Goal: Task Accomplishment & Management: Manage account settings

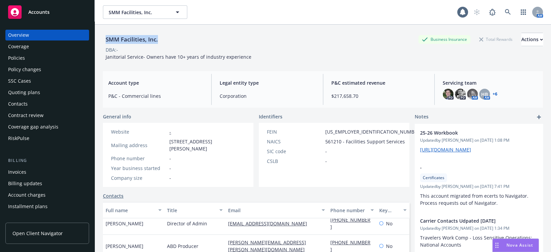
drag, startPoint x: 151, startPoint y: 39, endPoint x: 96, endPoint y: 36, distance: 54.8
click at [96, 36] on div "SMM Facilities, Inc. Business Insurance Total Rewards Actions DBA: - Janitorial…" at bounding box center [323, 151] width 456 height 252
copy div "SMM Facilities, Inc."
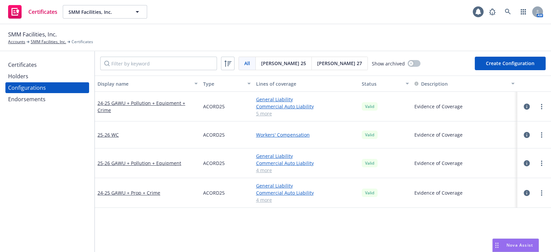
click at [40, 60] on div "Certificates" at bounding box center [47, 64] width 78 height 11
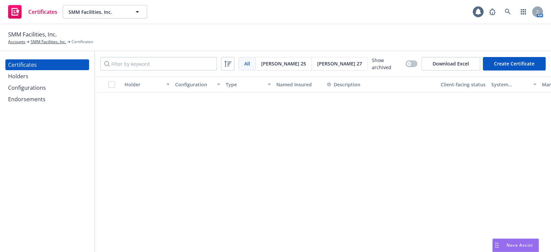
scroll to position [889, 0]
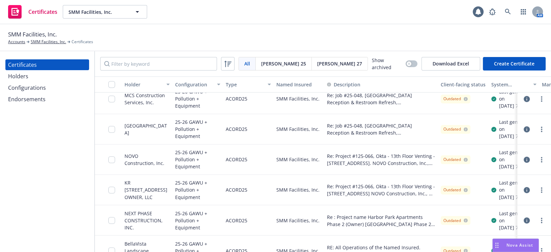
click at [62, 83] on div "Configurations" at bounding box center [47, 87] width 78 height 11
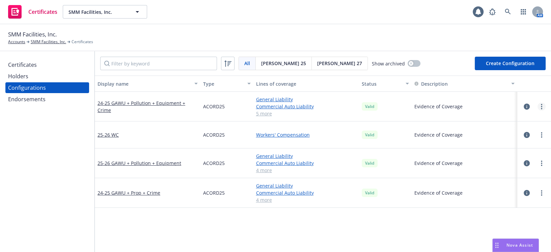
click at [537, 109] on link "more" at bounding box center [541, 107] width 8 height 8
click at [506, 118] on link "Edit" at bounding box center [503, 119] width 74 height 13
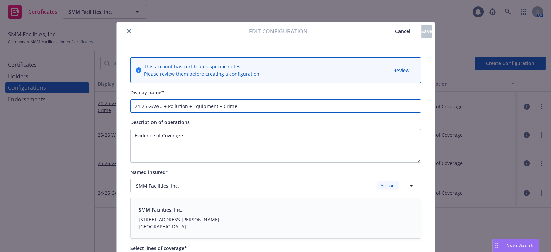
drag, startPoint x: 144, startPoint y: 105, endPoint x: 116, endPoint y: 101, distance: 28.3
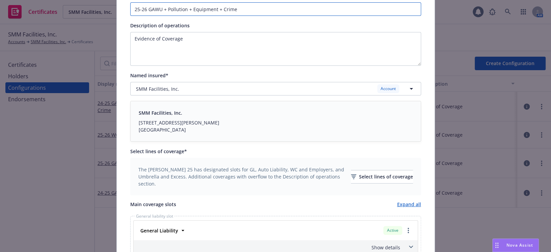
scroll to position [184, 0]
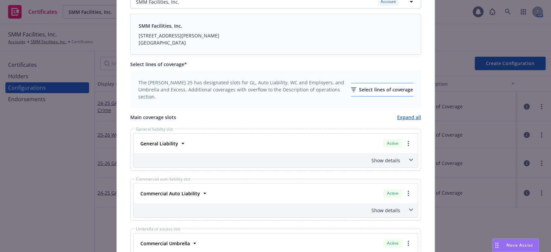
type input "25-26 GAWU + Pollution + Equipment + Crime"
click at [354, 91] on div "Select lines of coverage" at bounding box center [382, 89] width 62 height 13
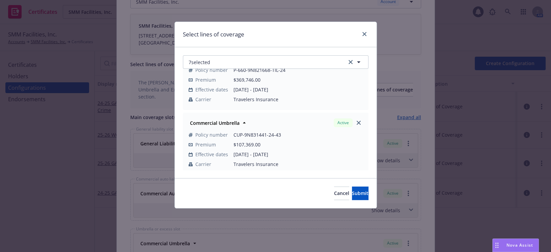
scroll to position [61, 0]
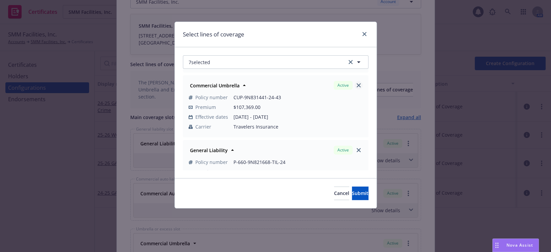
click at [357, 87] on icon "close" at bounding box center [359, 85] width 4 height 4
click at [356, 88] on link "close" at bounding box center [359, 85] width 8 height 8
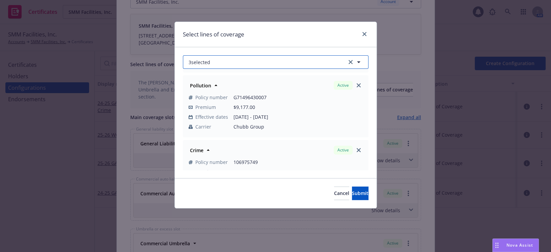
click at [292, 62] on button "3 selected" at bounding box center [276, 61] width 186 height 13
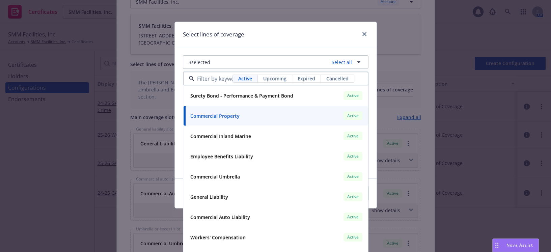
click at [275, 81] on span "Upcoming" at bounding box center [274, 78] width 23 height 7
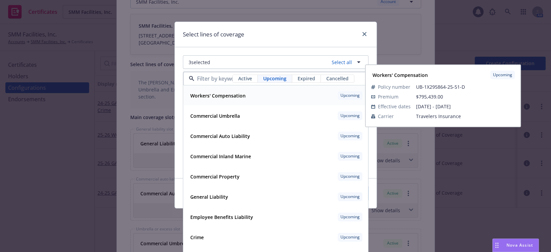
click at [231, 98] on strong "Workers' Compensation" at bounding box center [217, 95] width 55 height 6
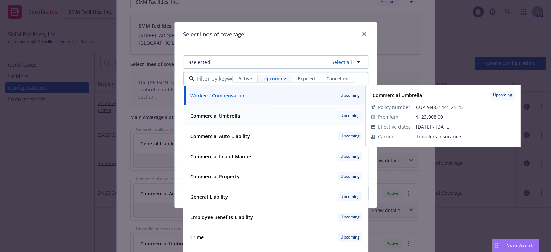
click at [217, 114] on strong "Commercial Umbrella" at bounding box center [215, 116] width 50 height 6
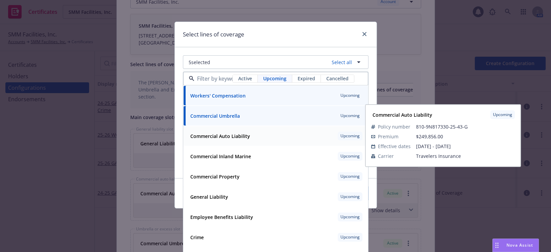
click at [209, 132] on div "Commercial Auto Liability" at bounding box center [220, 136] width 64 height 10
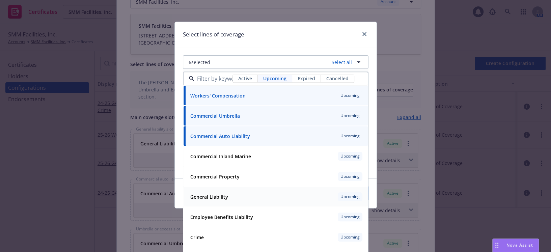
click at [212, 199] on strong "General Liability" at bounding box center [209, 197] width 38 height 6
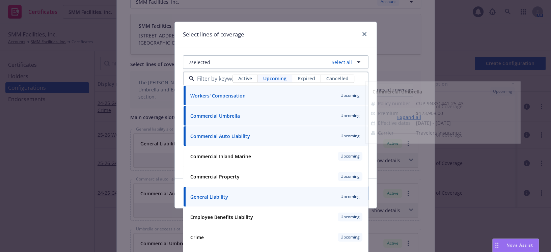
click at [256, 45] on div "Select lines of coverage" at bounding box center [276, 34] width 202 height 25
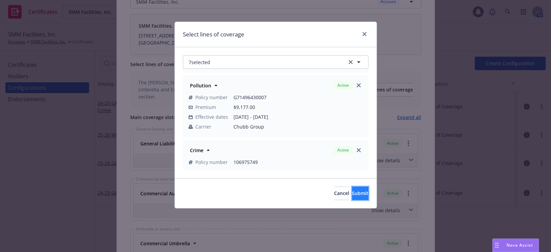
click at [352, 196] on button "Submit" at bounding box center [360, 193] width 17 height 13
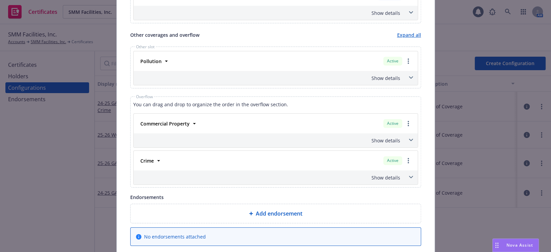
scroll to position [490, 0]
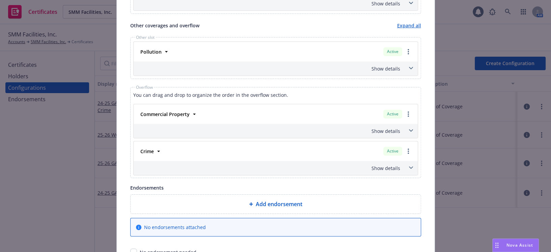
click at [378, 168] on div "Show details" at bounding box center [267, 168] width 265 height 7
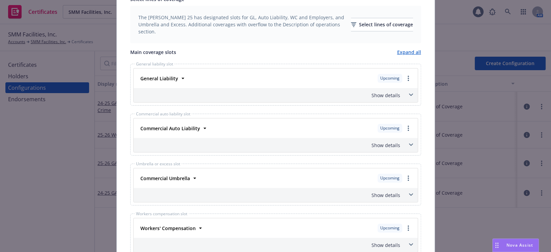
drag, startPoint x: 315, startPoint y: 104, endPoint x: 313, endPoint y: 6, distance: 97.9
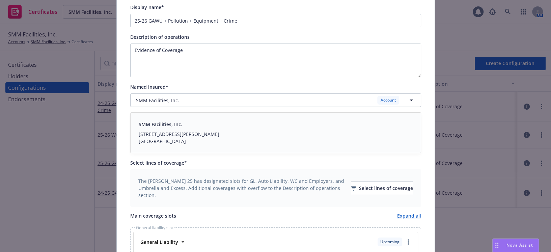
scroll to position [122, 0]
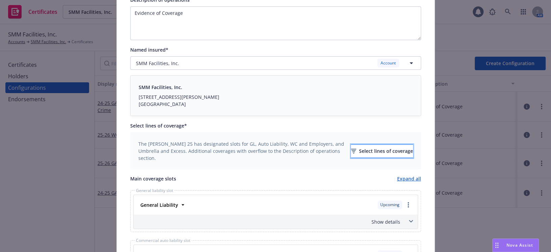
click at [357, 147] on div "Select lines of coverage" at bounding box center [382, 151] width 62 height 13
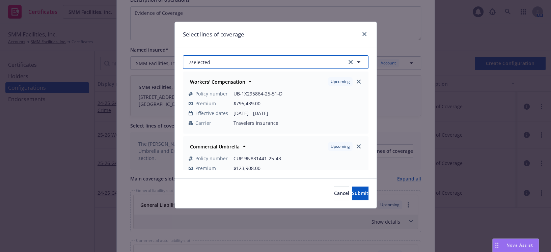
click at [250, 66] on button "7 selected" at bounding box center [276, 61] width 186 height 13
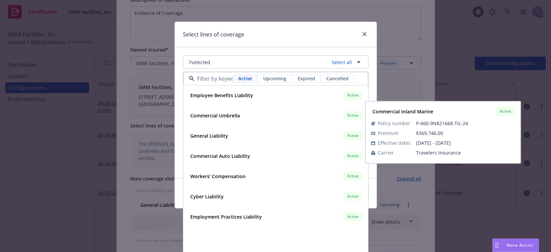
scroll to position [0, 0]
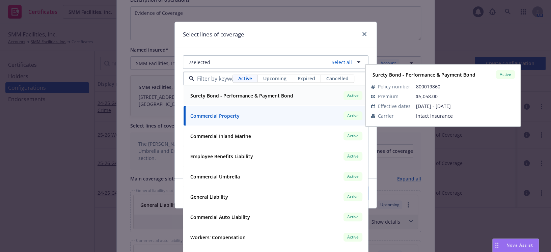
click at [267, 78] on span "Upcoming" at bounding box center [274, 78] width 23 height 7
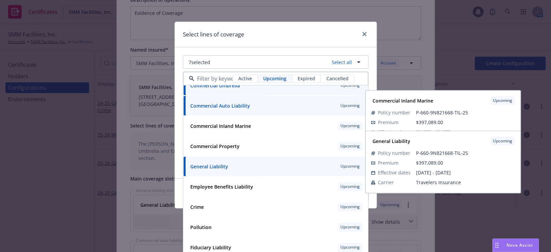
scroll to position [34, 0]
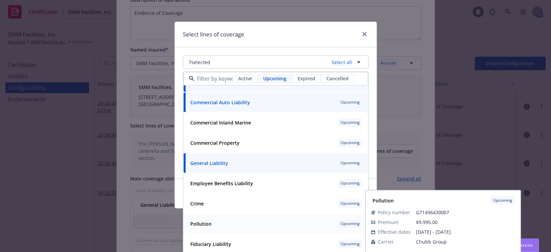
click at [203, 222] on strong "Pollution" at bounding box center [200, 224] width 21 height 6
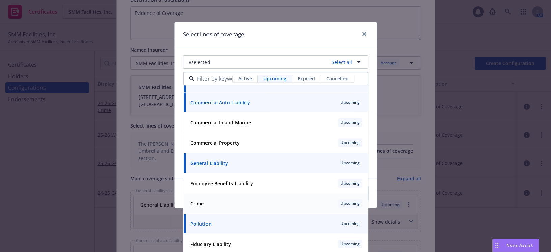
click at [202, 202] on div "Crime" at bounding box center [197, 204] width 18 height 10
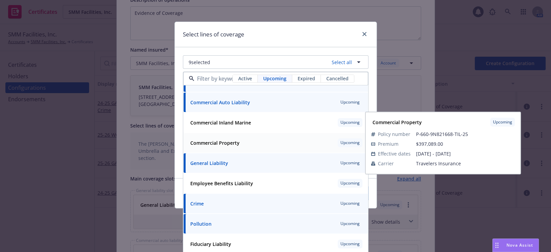
click at [228, 142] on strong "Commercial Property" at bounding box center [214, 143] width 49 height 6
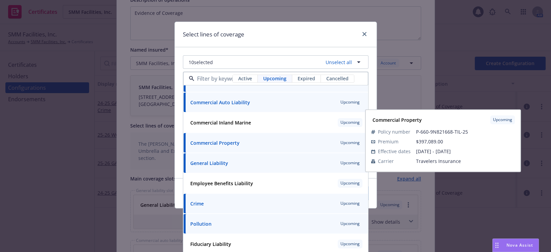
click at [262, 46] on div "Select lines of coverage" at bounding box center [276, 34] width 202 height 25
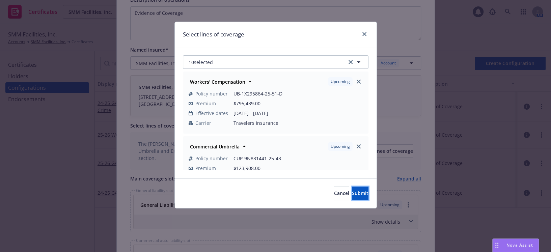
click at [352, 187] on button "Submit" at bounding box center [360, 193] width 17 height 13
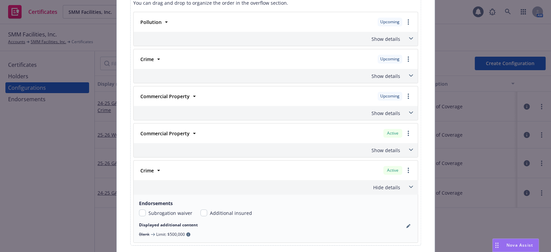
scroll to position [521, 0]
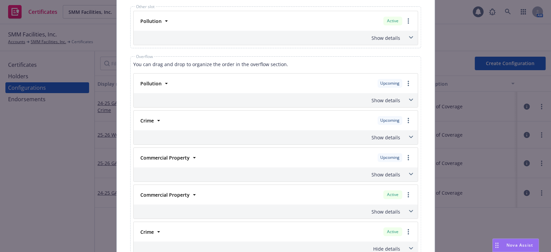
click at [395, 35] on div "Show details" at bounding box center [267, 37] width 265 height 7
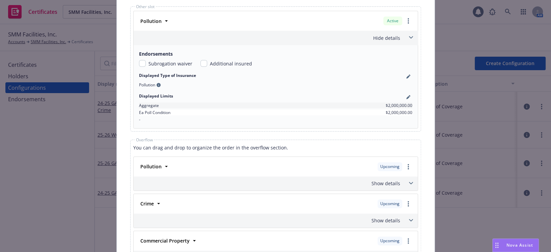
click at [395, 35] on div "Hide details" at bounding box center [267, 37] width 265 height 7
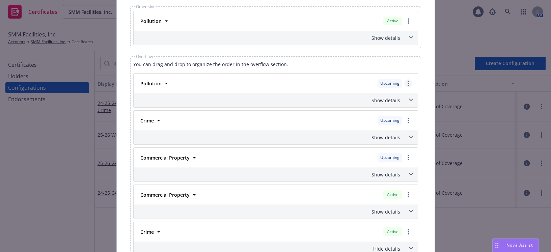
click at [404, 82] on link "more" at bounding box center [408, 83] width 8 height 8
click at [376, 105] on link "Move to other slot" at bounding box center [375, 110] width 73 height 13
click at [407, 81] on circle "more" at bounding box center [407, 81] width 1 height 1
click at [388, 94] on link "Remove this LOC" at bounding box center [375, 96] width 73 height 13
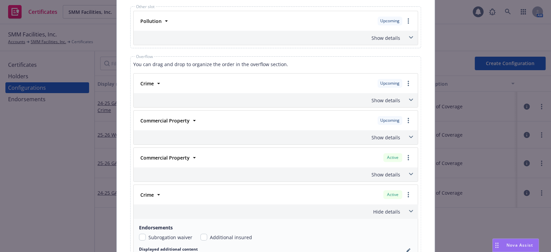
click at [393, 40] on div "Show details" at bounding box center [276, 38] width 284 height 14
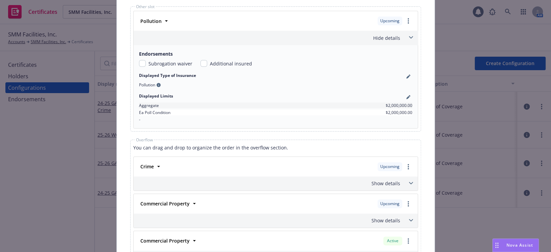
click at [393, 40] on div "Hide details" at bounding box center [267, 37] width 265 height 7
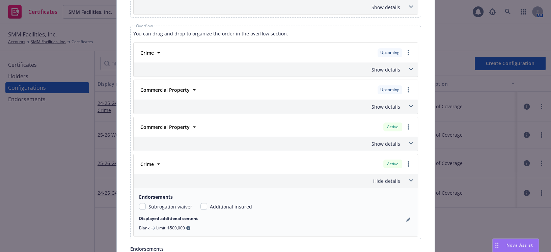
scroll to position [613, 0]
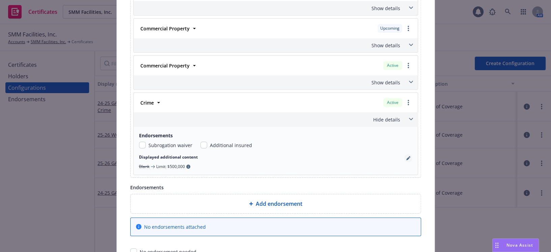
click at [406, 156] on icon "pencil" at bounding box center [408, 158] width 4 height 4
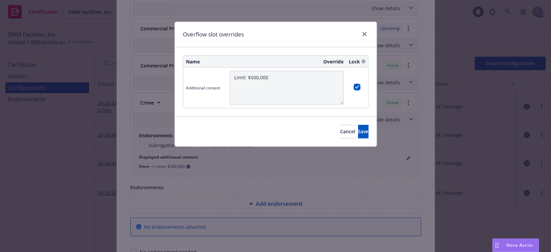
click at [143, 66] on div "Overflow slot overrides Name Override Lock Additional content Limit: $500,000 C…" at bounding box center [275, 126] width 551 height 252
click at [340, 129] on span "Cancel" at bounding box center [347, 131] width 15 height 6
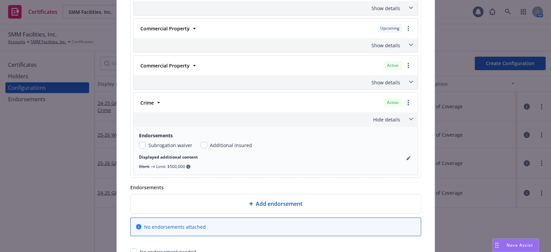
click at [404, 102] on link "more" at bounding box center [408, 102] width 8 height 8
click at [370, 116] on link "Remove this LOC" at bounding box center [375, 115] width 73 height 13
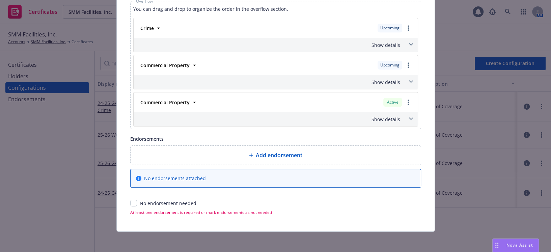
scroll to position [546, 0]
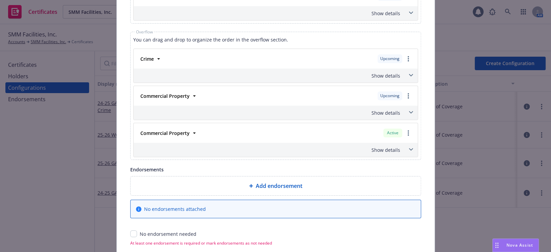
click at [391, 80] on div "Show details" at bounding box center [276, 75] width 284 height 14
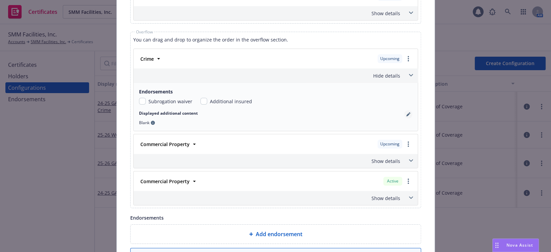
click at [406, 114] on icon "pencil" at bounding box center [408, 114] width 4 height 4
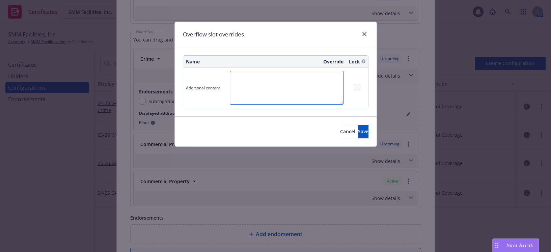
click at [232, 81] on textarea at bounding box center [287, 88] width 114 height 34
paste textarea "Limit: $500,000"
type textarea "Limit: $500,000"
click at [358, 128] on button "Save" at bounding box center [363, 131] width 10 height 13
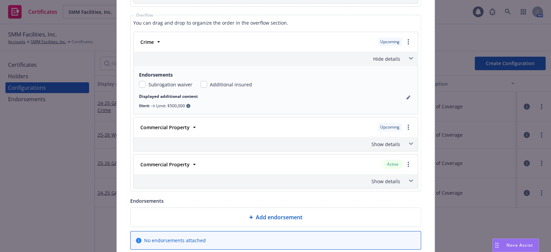
scroll to position [576, 0]
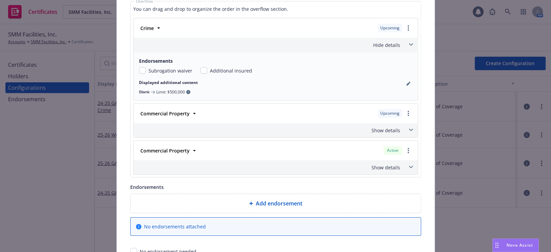
click at [396, 124] on div "Show details" at bounding box center [276, 130] width 284 height 14
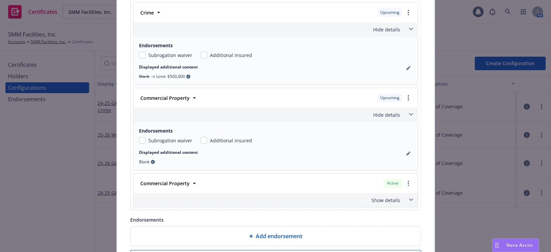
scroll to position [607, 0]
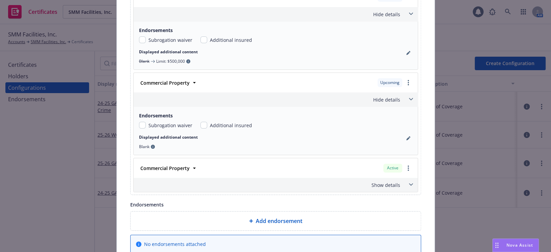
click at [378, 185] on div "Show details" at bounding box center [267, 184] width 265 height 7
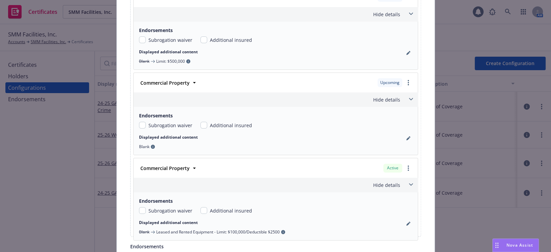
scroll to position [668, 0]
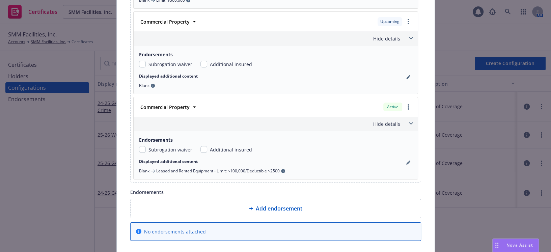
click at [412, 158] on div "Endorsements Subrogation waiver Additional insured Displayed additional content…" at bounding box center [276, 155] width 284 height 48
click at [409, 162] on link "pencil" at bounding box center [408, 163] width 8 height 8
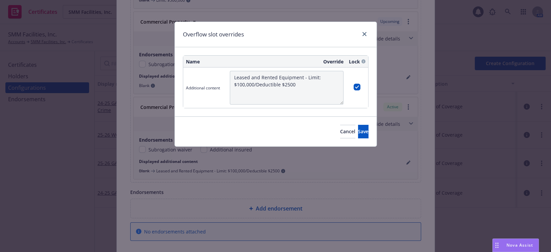
click at [73, 33] on div "Overflow slot overrides Name Override Lock Additional content Leased and Rented…" at bounding box center [275, 126] width 551 height 252
drag, startPoint x: 313, startPoint y: 132, endPoint x: 339, endPoint y: 130, distance: 25.7
click at [340, 132] on span "Cancel" at bounding box center [347, 131] width 15 height 6
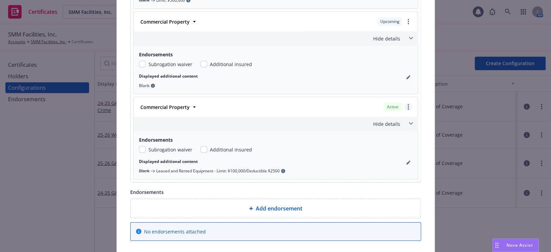
click at [404, 106] on link "more" at bounding box center [408, 107] width 8 height 8
drag, startPoint x: 381, startPoint y: 117, endPoint x: 391, endPoint y: 102, distance: 18.3
click at [381, 117] on link "Remove this LOC" at bounding box center [375, 120] width 73 height 13
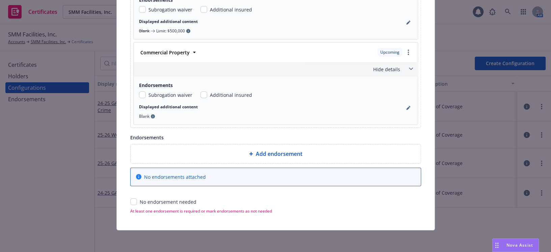
scroll to position [636, 0]
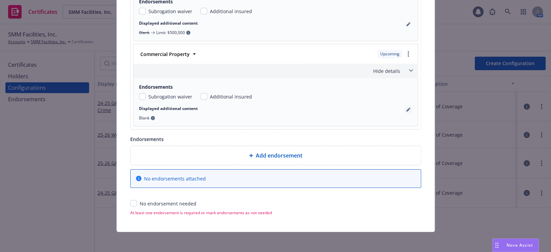
click at [406, 109] on icon "pencil" at bounding box center [407, 109] width 3 height 3
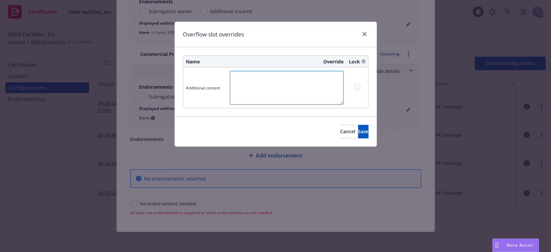
click at [281, 89] on textarea at bounding box center [287, 88] width 114 height 34
paste textarea "Leased and Rented Equipment - Limit: $100,000/Deductible $2500"
type textarea "Leased and Rented Equipment - Limit: $100,000/Deductible $2500"
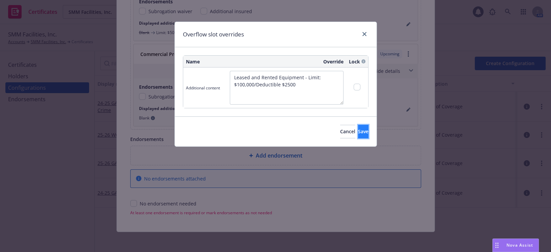
click at [358, 128] on span "Save" at bounding box center [363, 131] width 10 height 6
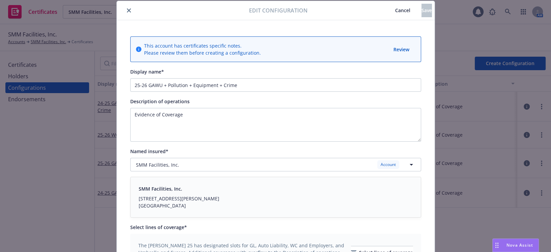
scroll to position [0, 0]
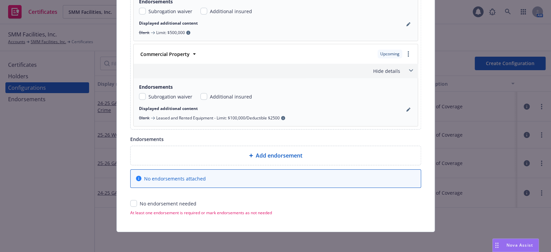
drag, startPoint x: 294, startPoint y: 59, endPoint x: 291, endPoint y: 157, distance: 97.9
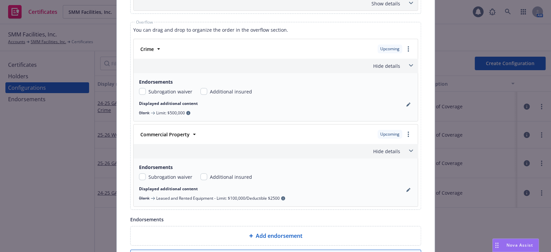
scroll to position [544, 0]
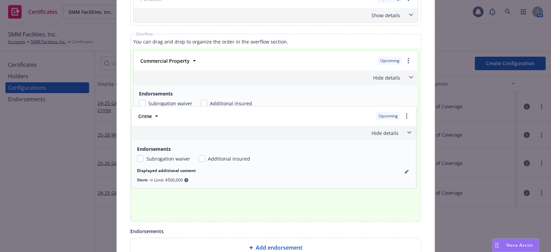
drag, startPoint x: 273, startPoint y: 83, endPoint x: 279, endPoint y: 147, distance: 64.4
click at [277, 148] on div "Crime Upcoming Policy number 106975749 Premium $29,376.00 Effective dates 09/01…" at bounding box center [275, 135] width 285 height 168
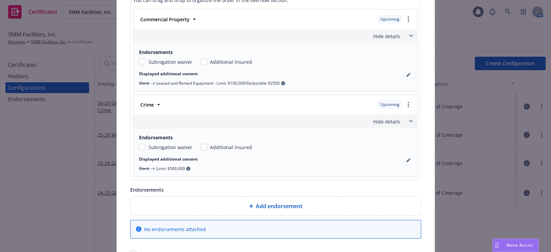
scroll to position [636, 0]
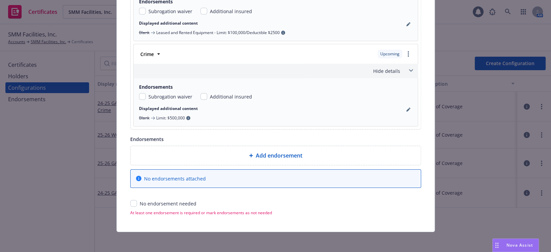
click at [130, 200] on input "checkbox" at bounding box center [133, 203] width 7 height 7
checkbox input "true"
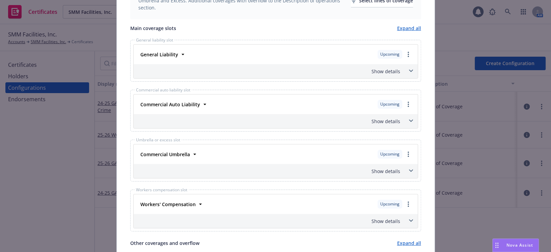
scroll to position [0, 0]
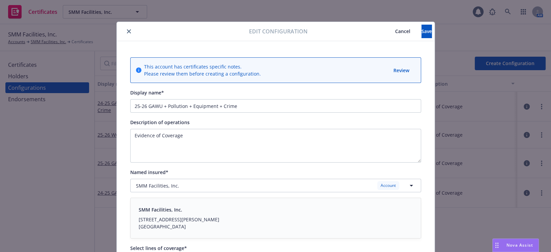
drag, startPoint x: 190, startPoint y: 167, endPoint x: 301, endPoint y: 21, distance: 183.6
click at [421, 33] on button "Save" at bounding box center [426, 31] width 10 height 13
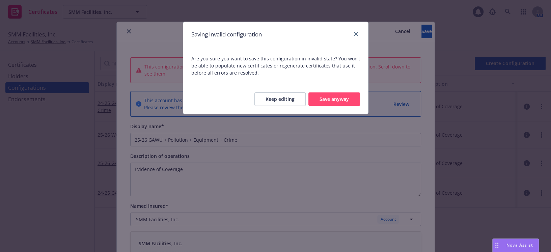
click at [296, 100] on button "Keep editing" at bounding box center [279, 98] width 51 height 13
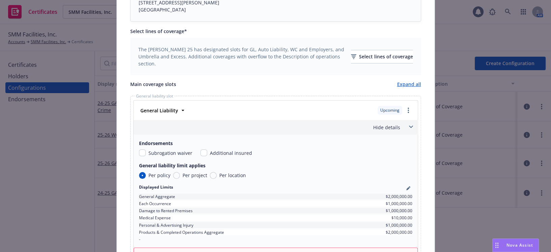
scroll to position [307, 0]
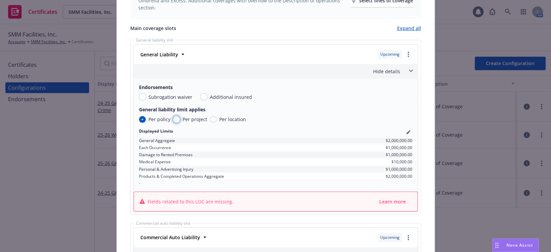
drag, startPoint x: 172, startPoint y: 118, endPoint x: 177, endPoint y: 110, distance: 9.7
click at [173, 118] on input "Per project" at bounding box center [176, 119] width 7 height 7
radio input "true"
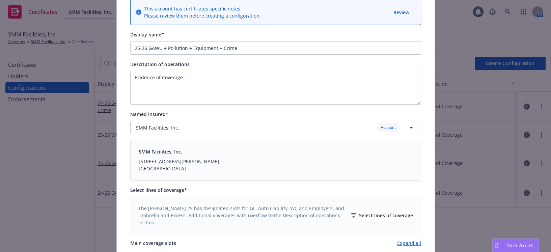
scroll to position [0, 0]
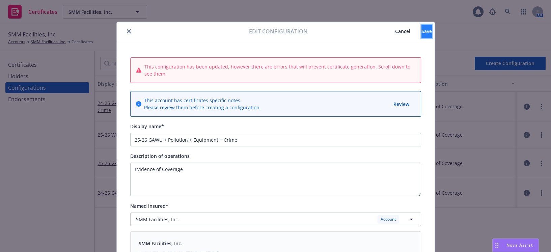
click at [421, 31] on span "Save" at bounding box center [426, 31] width 10 height 6
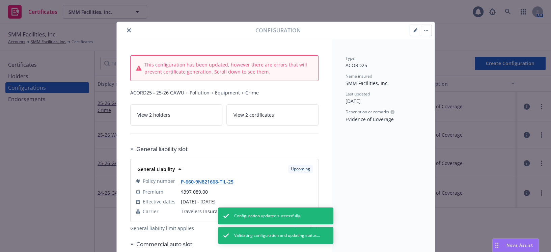
click at [127, 31] on button "close" at bounding box center [129, 30] width 8 height 8
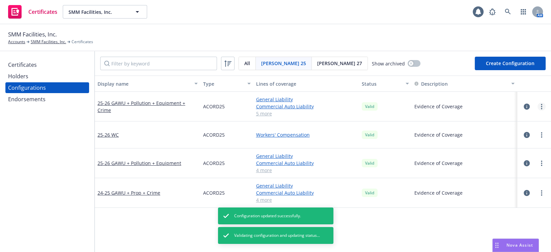
click at [540, 107] on link "more" at bounding box center [541, 107] width 8 height 8
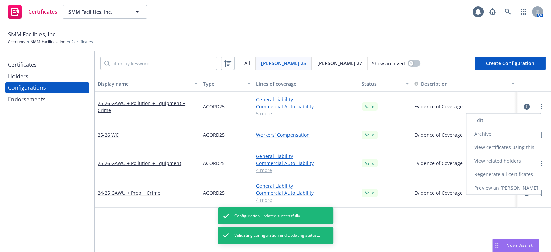
click at [509, 193] on link "Preview an ACORD" at bounding box center [503, 187] width 74 height 13
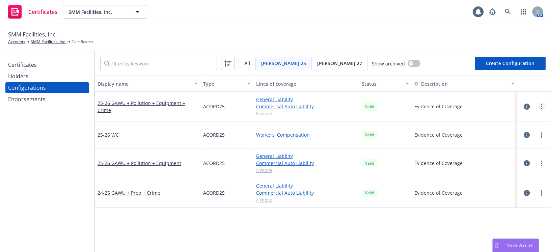
click at [538, 106] on link "more" at bounding box center [541, 107] width 8 height 8
click at [510, 174] on link "Regenerate all certificates" at bounding box center [503, 173] width 74 height 13
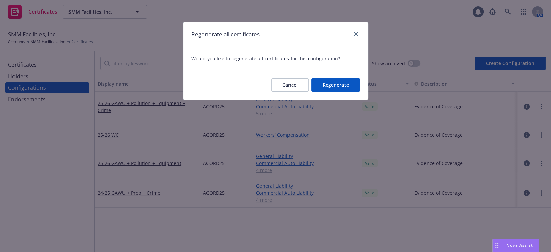
click at [337, 76] on div "Cancel Regenerate" at bounding box center [275, 85] width 185 height 30
click at [333, 78] on div "Cancel Regenerate" at bounding box center [275, 85] width 185 height 30
click at [335, 82] on button "Regenerate" at bounding box center [335, 84] width 49 height 13
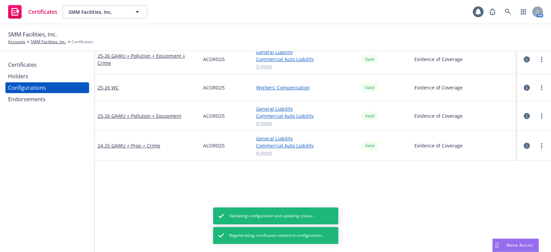
scroll to position [92, 0]
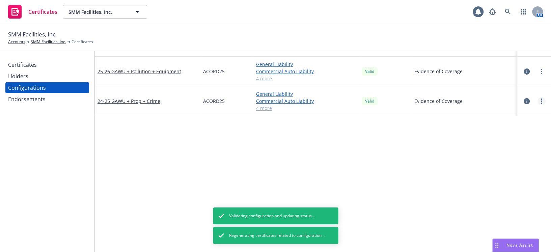
click at [541, 103] on circle "more" at bounding box center [541, 103] width 1 height 1
click at [494, 113] on link "Edit" at bounding box center [503, 114] width 74 height 13
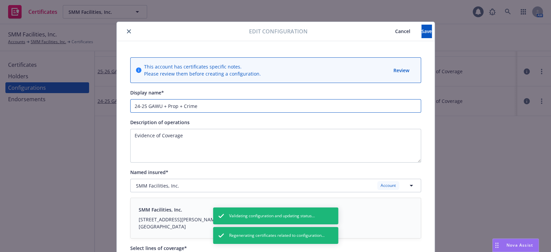
drag, startPoint x: 144, startPoint y: 106, endPoint x: 128, endPoint y: 96, distance: 18.3
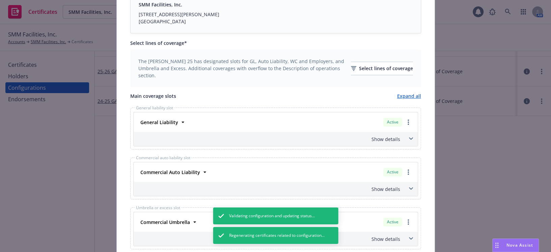
scroll to position [215, 0]
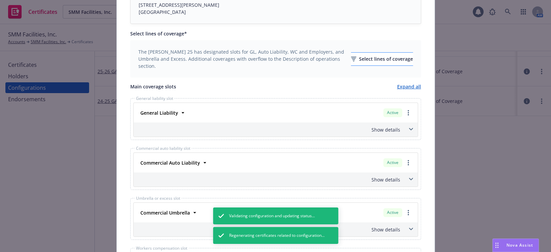
type input "25-26 GAWU + Prop + Crime"
click at [356, 55] on div "Select lines of coverage" at bounding box center [382, 59] width 62 height 13
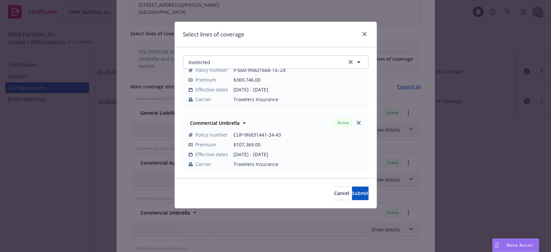
scroll to position [61, 0]
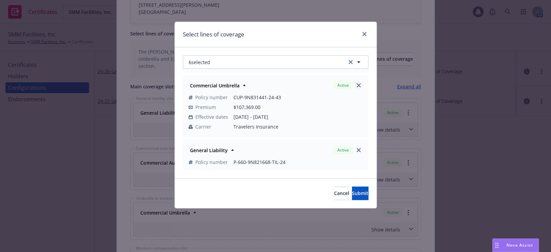
click at [357, 85] on icon "close" at bounding box center [359, 85] width 4 height 4
click at [355, 87] on link "close" at bounding box center [359, 85] width 8 height 8
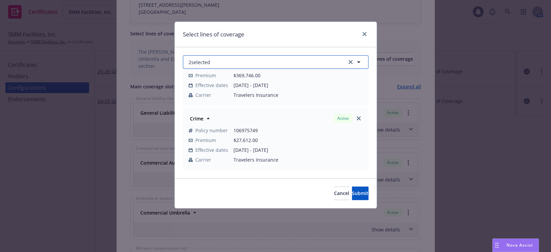
click at [287, 63] on button "2 selected" at bounding box center [276, 61] width 186 height 13
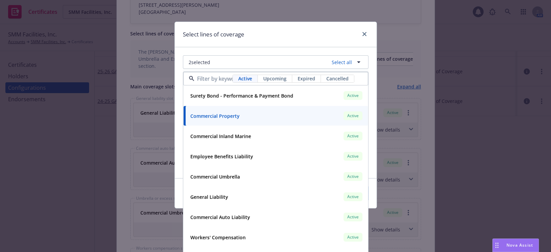
click at [275, 82] on div "Active Upcoming Expired Cancelled" at bounding box center [293, 79] width 122 height 8
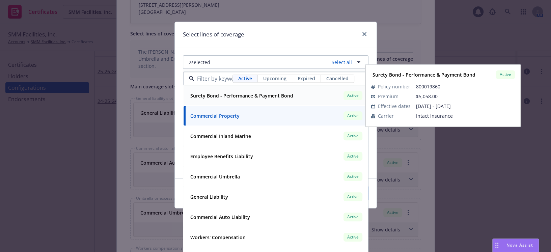
click at [267, 77] on span "Upcoming" at bounding box center [274, 78] width 23 height 7
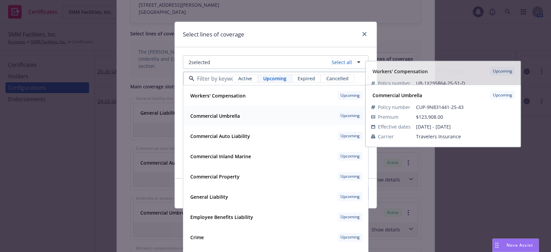
click at [226, 111] on div "Commercial Umbrella" at bounding box center [215, 116] width 54 height 10
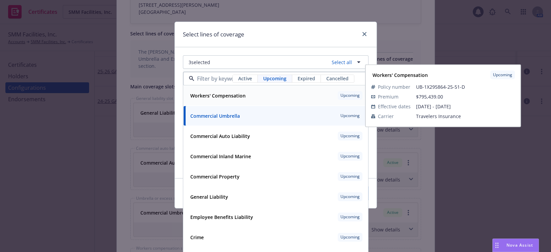
drag, startPoint x: 223, startPoint y: 97, endPoint x: 223, endPoint y: 108, distance: 11.2
click at [223, 96] on strong "Workers' Compensation" at bounding box center [217, 95] width 55 height 6
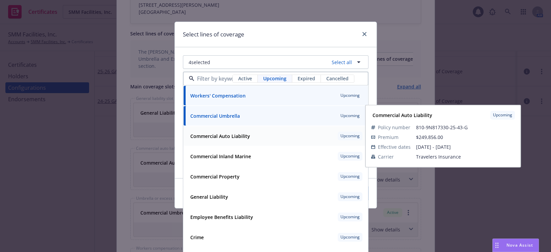
click at [219, 137] on strong "Commercial Auto Liability" at bounding box center [220, 136] width 60 height 6
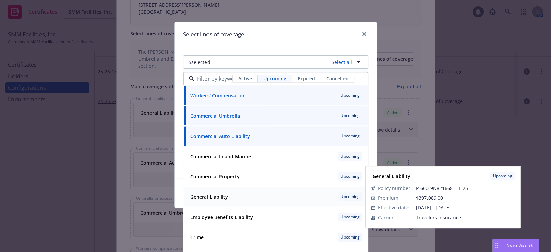
click at [201, 195] on strong "General Liability" at bounding box center [209, 197] width 38 height 6
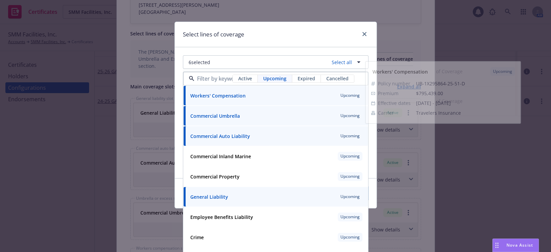
click at [243, 44] on div "Select lines of coverage" at bounding box center [276, 34] width 202 height 25
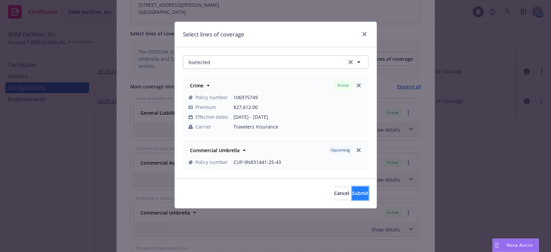
click at [352, 193] on span "Submit" at bounding box center [360, 193] width 17 height 6
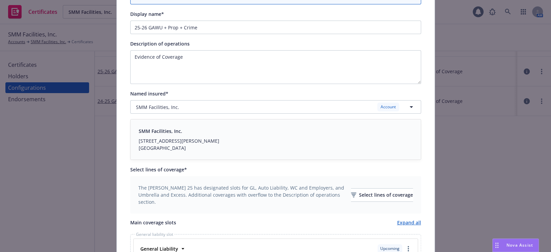
scroll to position [184, 0]
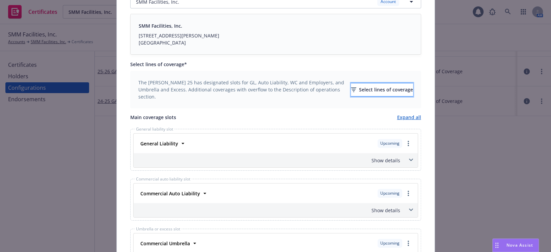
click at [351, 94] on div "Select lines of coverage" at bounding box center [382, 89] width 62 height 13
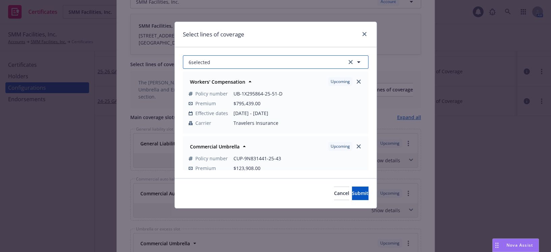
click at [243, 61] on button "6 selected" at bounding box center [276, 61] width 186 height 13
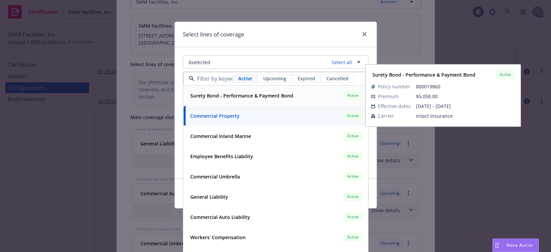
click at [278, 80] on span "Upcoming" at bounding box center [274, 78] width 23 height 7
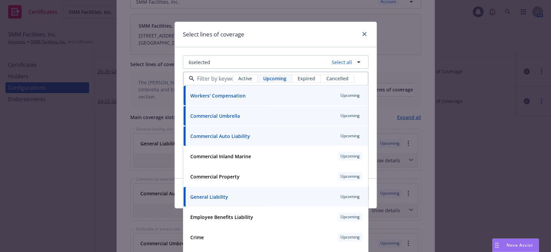
scroll to position [30, 0]
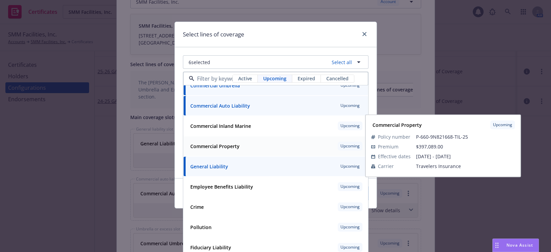
click at [224, 146] on strong "Commercial Property" at bounding box center [214, 146] width 49 height 6
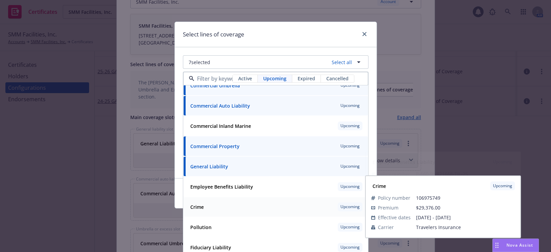
click at [216, 209] on div "Crime Upcoming" at bounding box center [276, 206] width 176 height 11
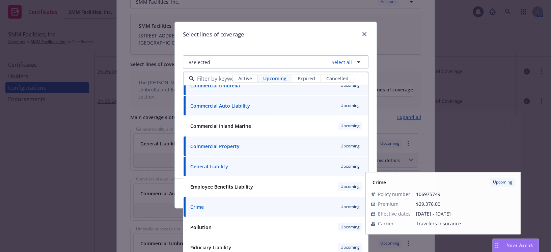
click at [285, 37] on div "Select lines of coverage" at bounding box center [276, 34] width 202 height 25
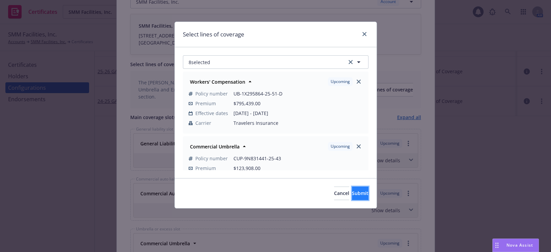
click at [354, 196] on span "Submit" at bounding box center [360, 193] width 17 height 6
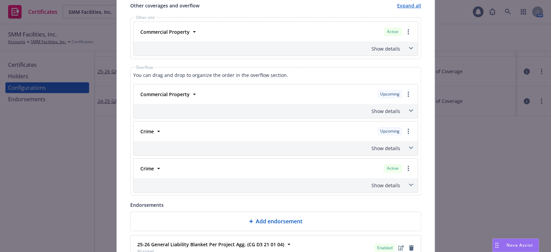
scroll to position [521, 0]
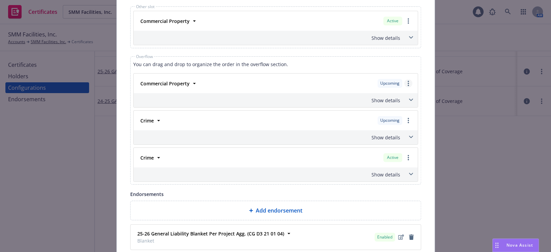
click at [407, 81] on link "more" at bounding box center [408, 83] width 8 height 8
click at [395, 105] on link "Move to other slot" at bounding box center [375, 110] width 73 height 13
click at [408, 80] on link "more" at bounding box center [408, 83] width 8 height 8
click at [395, 90] on link "Remove this LOC" at bounding box center [375, 96] width 73 height 13
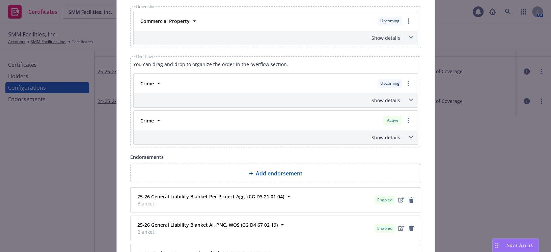
click at [391, 35] on div "Show details" at bounding box center [267, 37] width 265 height 7
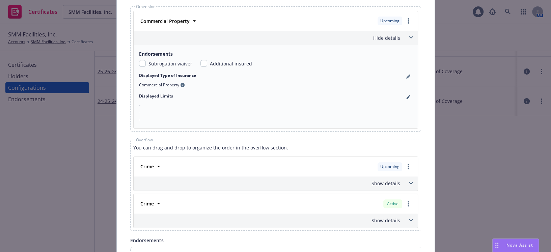
click at [391, 35] on div "Hide details" at bounding box center [267, 37] width 265 height 7
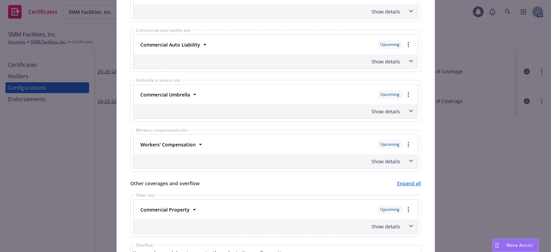
scroll to position [0, 0]
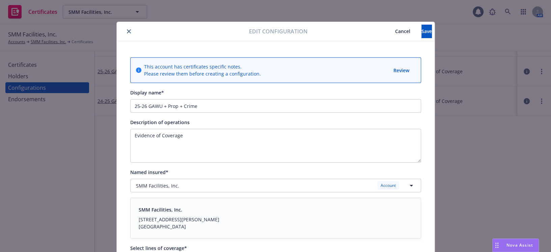
drag, startPoint x: 332, startPoint y: 109, endPoint x: 378, endPoint y: 0, distance: 118.5
click at [395, 34] on span "Cancel" at bounding box center [402, 31] width 15 height 6
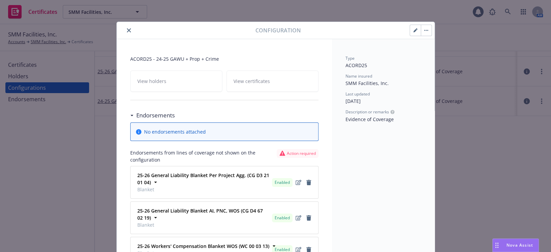
click at [410, 30] on button "button" at bounding box center [415, 30] width 11 height 11
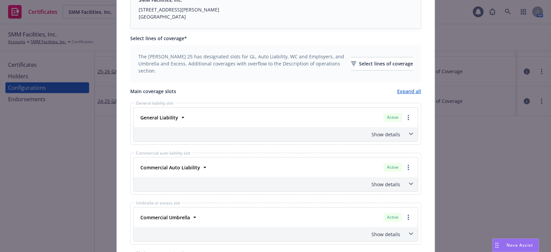
scroll to position [245, 0]
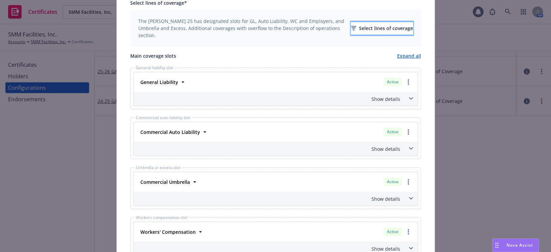
click at [366, 30] on div "Select lines of coverage" at bounding box center [382, 28] width 62 height 13
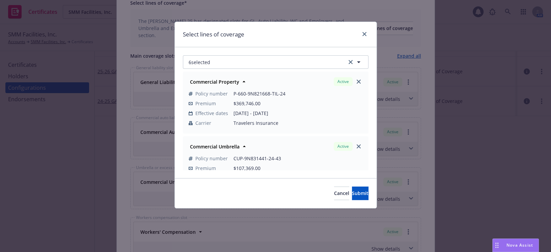
scroll to position [30, 0]
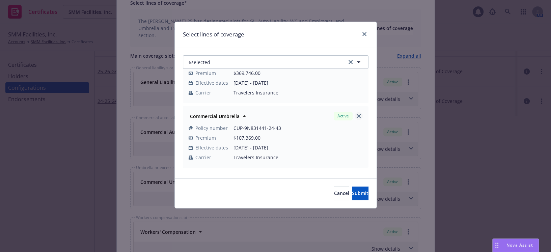
click at [356, 112] on link "close" at bounding box center [359, 116] width 8 height 8
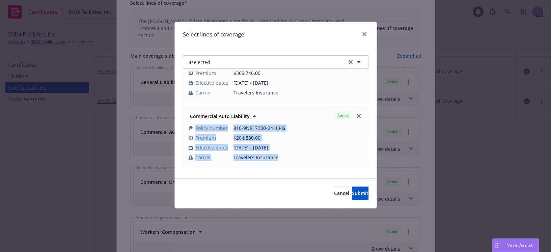
click at [356, 112] on link "close" at bounding box center [359, 116] width 8 height 8
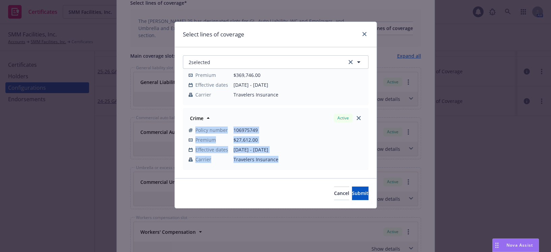
scroll to position [28, 0]
click at [272, 56] on button "2 selected" at bounding box center [276, 61] width 186 height 13
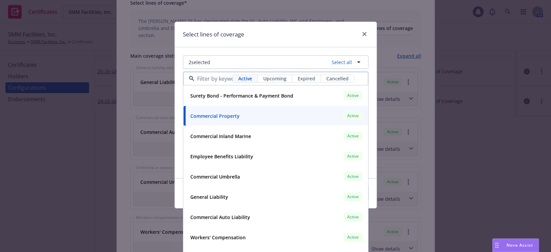
click at [287, 77] on div "Upcoming" at bounding box center [275, 78] width 34 height 7
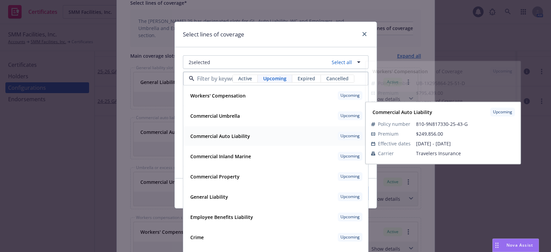
click at [229, 128] on div "Commercial Auto Liability Upcoming Policy number 810-9N817330-25-43-G Premium $…" at bounding box center [275, 136] width 184 height 20
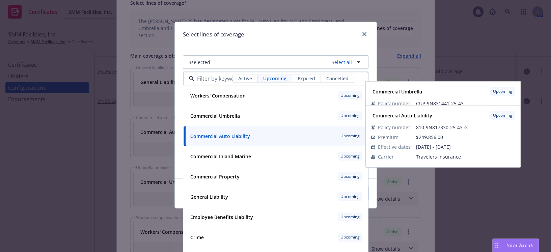
scroll to position [30, 0]
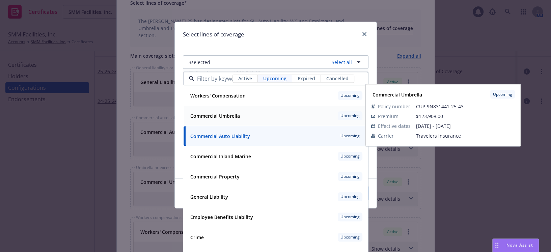
click at [230, 119] on span "Commercial Umbrella" at bounding box center [215, 115] width 50 height 7
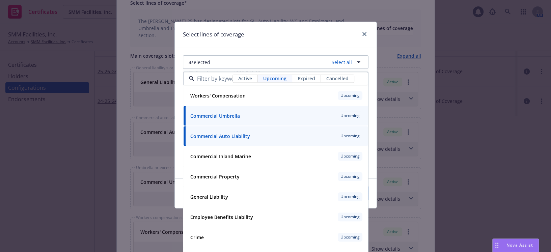
click at [235, 98] on span "Workers' Compensation" at bounding box center [217, 95] width 55 height 7
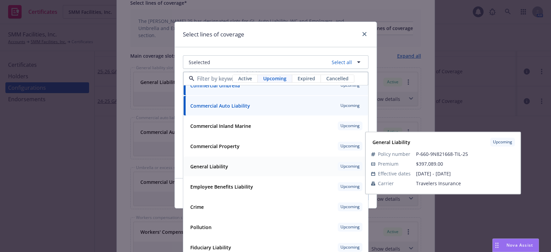
click at [219, 163] on strong "General Liability" at bounding box center [209, 166] width 38 height 6
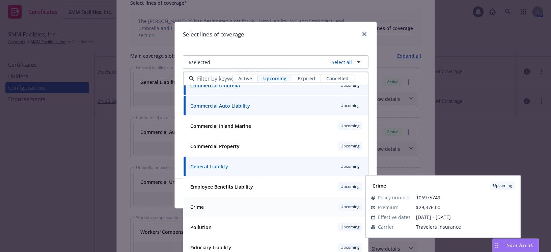
click at [198, 208] on strong "Crime" at bounding box center [196, 207] width 13 height 6
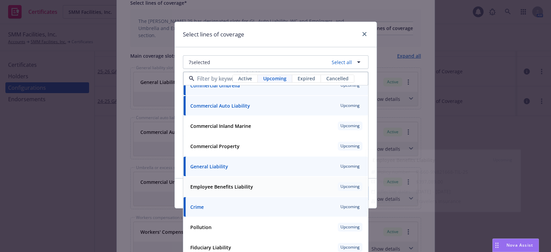
scroll to position [34, 0]
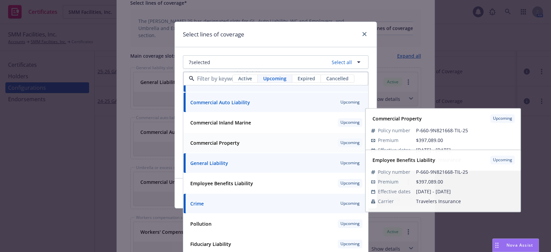
click at [224, 147] on div "Commercial Property" at bounding box center [214, 143] width 53 height 10
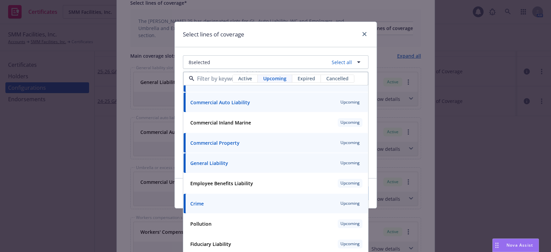
click at [302, 30] on div "Select lines of coverage" at bounding box center [276, 34] width 202 height 25
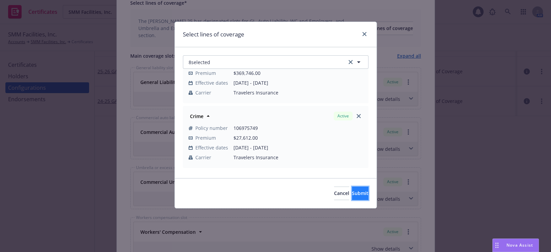
click at [352, 195] on span "Submit" at bounding box center [360, 193] width 17 height 6
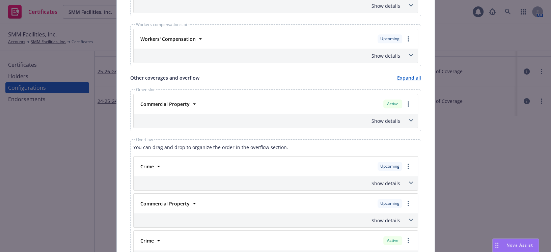
scroll to position [460, 0]
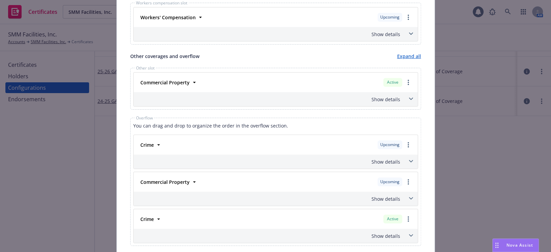
click at [391, 96] on div "Show details" at bounding box center [267, 99] width 265 height 7
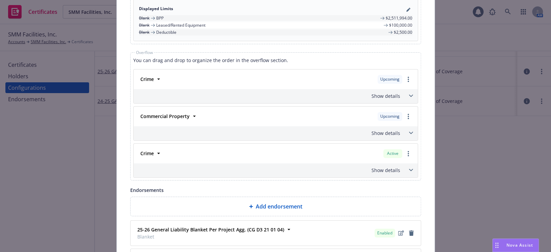
scroll to position [613, 0]
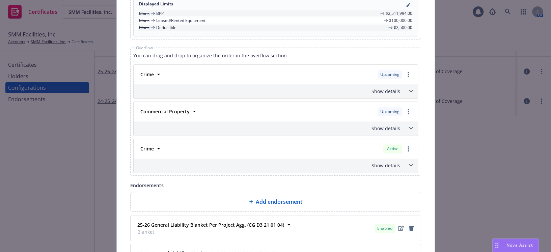
click at [391, 162] on div "Show details" at bounding box center [267, 165] width 265 height 7
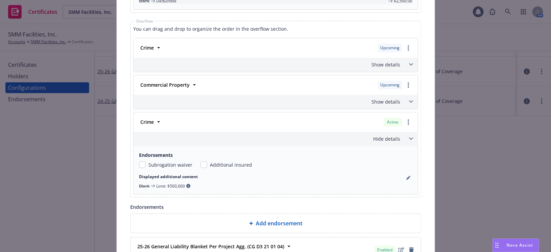
scroll to position [675, 0]
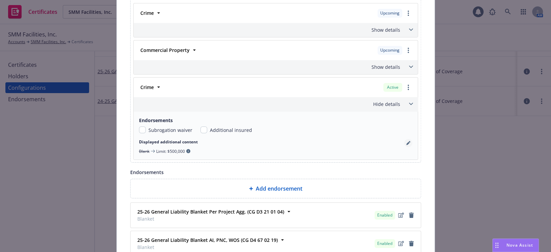
click at [406, 141] on icon "pencil" at bounding box center [408, 143] width 4 height 4
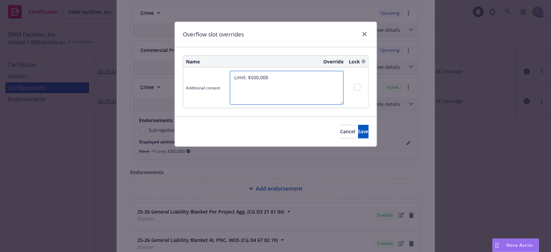
drag, startPoint x: 314, startPoint y: 87, endPoint x: 81, endPoint y: 47, distance: 236.5
click at [86, 50] on div "Overflow slot overrides Name Override Lock Additional content Limit: $500,000 C…" at bounding box center [275, 126] width 551 height 252
click at [340, 133] on button "Cancel" at bounding box center [347, 131] width 15 height 13
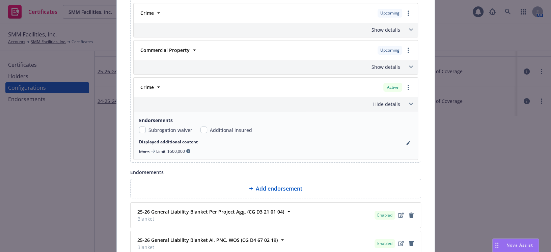
click at [382, 20] on div "Crime Upcoming Policy number 106975749 Premium $29,376.00 Effective dates 09/01…" at bounding box center [275, 81] width 285 height 157
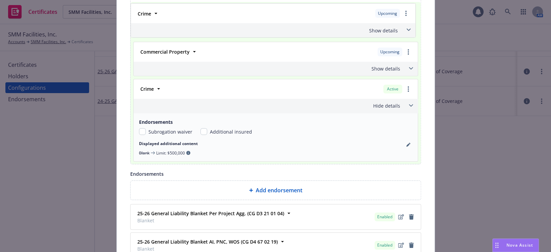
drag, startPoint x: 382, startPoint y: 20, endPoint x: 390, endPoint y: 33, distance: 15.9
click at [382, 20] on div "Crime Upcoming Policy number 106975749 Premium $29,376.00 Effective dates 09/01…" at bounding box center [275, 65] width 285 height 120
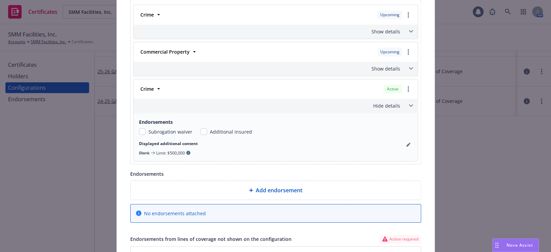
click at [392, 29] on div "Show details" at bounding box center [267, 31] width 265 height 7
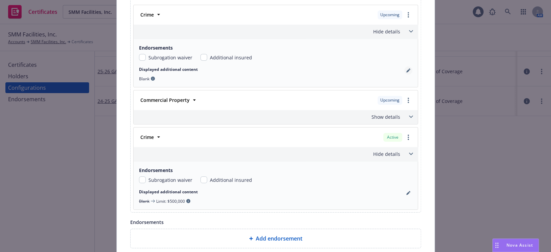
click at [407, 71] on link "pencil" at bounding box center [408, 70] width 8 height 8
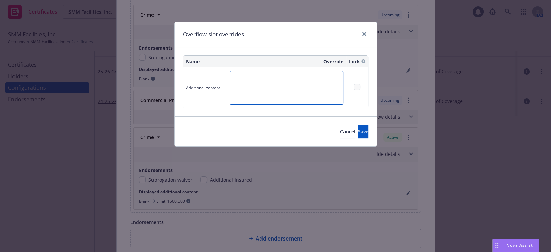
click at [285, 84] on textarea at bounding box center [287, 88] width 114 height 34
paste textarea "Limit: $500,000"
type textarea "Limit: $500,000"
click at [358, 130] on span "Save" at bounding box center [363, 131] width 10 height 6
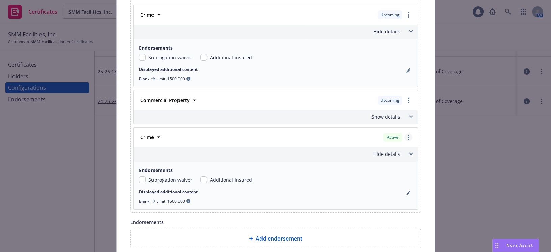
click at [407, 139] on circle "more" at bounding box center [407, 139] width 1 height 1
drag, startPoint x: 379, startPoint y: 146, endPoint x: 348, endPoint y: 138, distance: 31.4
click at [379, 146] on link "Remove this LOC" at bounding box center [375, 150] width 73 height 13
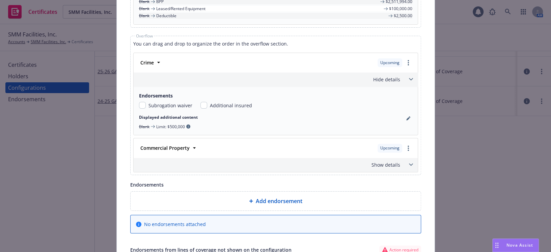
scroll to position [581, 0]
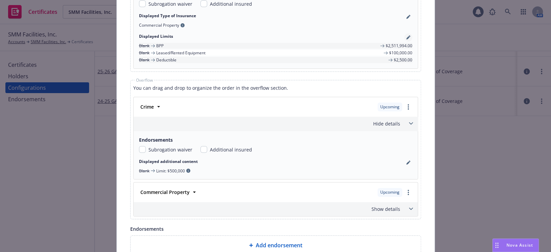
click at [406, 37] on icon "pencil" at bounding box center [407, 37] width 3 height 3
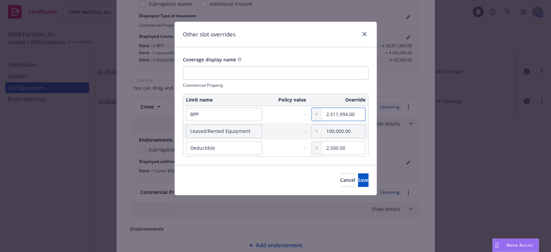
drag, startPoint x: 357, startPoint y: 114, endPoint x: 128, endPoint y: 94, distance: 229.9
click at [129, 94] on div "Other slot overrides Coverage display name Commercial Property Limit name Polic…" at bounding box center [275, 126] width 551 height 252
click at [286, 42] on div "Other slot overrides" at bounding box center [276, 34] width 202 height 25
drag, startPoint x: 355, startPoint y: 131, endPoint x: 306, endPoint y: 123, distance: 49.1
click at [306, 123] on tr "Leased/Rented Equipment - 100,000.00" at bounding box center [275, 131] width 185 height 17
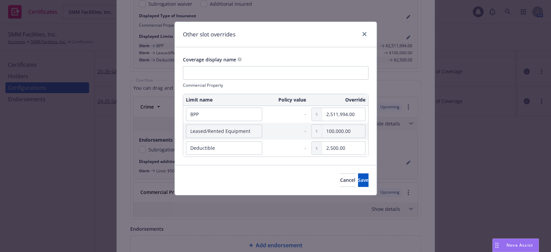
click at [257, 41] on div "Other slot overrides" at bounding box center [276, 34] width 202 height 25
drag, startPoint x: 346, startPoint y: 143, endPoint x: 307, endPoint y: 139, distance: 39.4
click at [307, 140] on tr "Deductible - 2,500.00" at bounding box center [275, 148] width 185 height 17
click at [236, 37] on div "Other slot overrides" at bounding box center [276, 34] width 202 height 25
drag, startPoint x: 223, startPoint y: 116, endPoint x: 151, endPoint y: 104, distance: 72.3
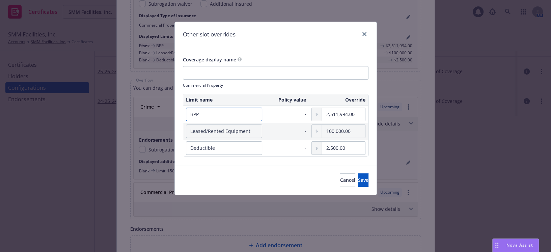
click at [151, 104] on div "Other slot overrides Coverage display name Commercial Property Limit name Polic…" at bounding box center [275, 126] width 551 height 252
drag, startPoint x: 256, startPoint y: 38, endPoint x: 262, endPoint y: 97, distance: 59.0
click at [256, 38] on div "Other slot overrides" at bounding box center [276, 34] width 202 height 25
drag, startPoint x: 248, startPoint y: 133, endPoint x: 58, endPoint y: 105, distance: 192.0
click at [61, 106] on div "Other slot overrides Coverage display name Commercial Property Limit name Polic…" at bounding box center [275, 126] width 551 height 252
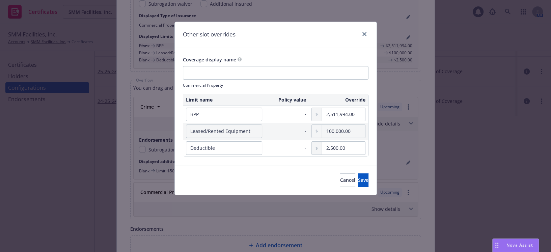
click at [130, 185] on div "Other slot overrides Coverage display name Commercial Property Limit name Polic…" at bounding box center [275, 126] width 551 height 252
drag, startPoint x: 284, startPoint y: 22, endPoint x: 294, endPoint y: 91, distance: 69.8
click at [285, 22] on div "Other slot overrides" at bounding box center [276, 34] width 202 height 25
drag, startPoint x: 311, startPoint y: 179, endPoint x: 323, endPoint y: 168, distance: 16.5
click at [340, 178] on span "Cancel" at bounding box center [347, 180] width 15 height 6
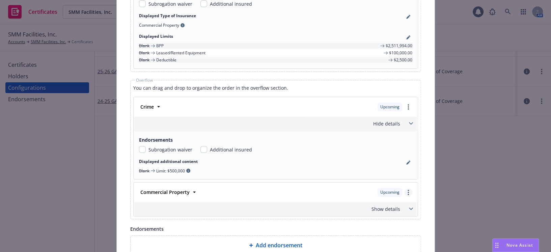
click at [407, 194] on circle "more" at bounding box center [407, 194] width 1 height 1
click at [381, 216] on link "Move to other slot" at bounding box center [375, 219] width 73 height 13
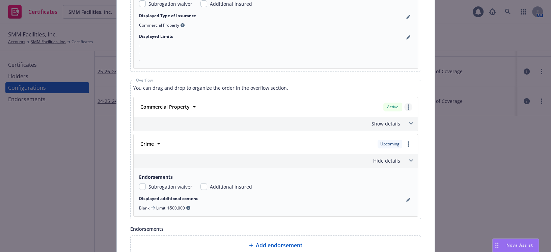
click at [407, 108] on circle "more" at bounding box center [407, 108] width 1 height 1
click at [387, 119] on link "Remove this LOC" at bounding box center [375, 120] width 73 height 13
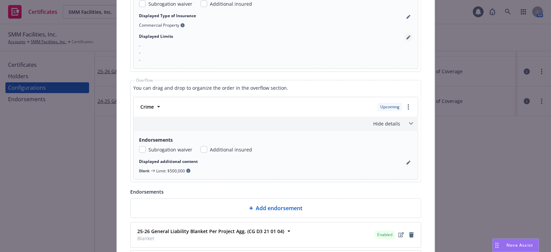
click at [404, 36] on link "pencil" at bounding box center [408, 37] width 8 height 8
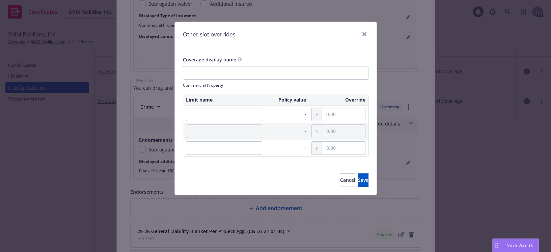
click at [282, 35] on div "Other slot overrides" at bounding box center [276, 34] width 202 height 25
click at [339, 118] on input "text" at bounding box center [343, 114] width 43 height 13
paste input "2,511,994.00"
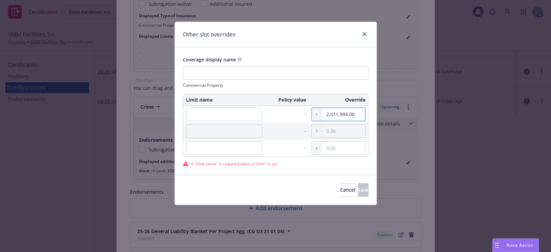
type input "2,511,994.00"
drag, startPoint x: 236, startPoint y: 30, endPoint x: 211, endPoint y: 70, distance: 47.7
click at [236, 30] on div "Other slot overrides" at bounding box center [276, 34] width 202 height 25
click at [208, 111] on input "text" at bounding box center [224, 114] width 76 height 13
paste input "BPP"
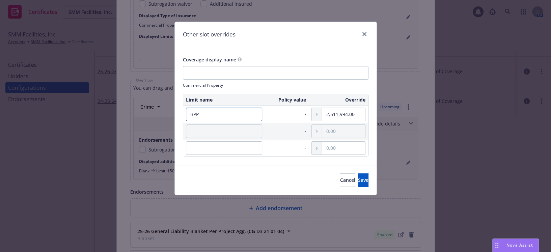
type input "BPP"
click at [272, 36] on div "Other slot overrides" at bounding box center [276, 34] width 202 height 25
click at [347, 131] on input "text" at bounding box center [343, 131] width 43 height 13
paste input "100,000.00"
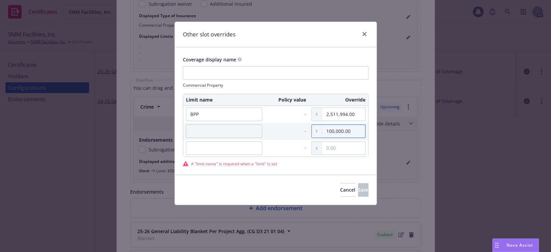
type input "100,000.00"
click at [260, 44] on div "Other slot overrides" at bounding box center [276, 34] width 202 height 25
drag, startPoint x: 235, startPoint y: 130, endPoint x: 232, endPoint y: 131, distance: 3.8
click at [235, 130] on input "text" at bounding box center [224, 130] width 76 height 13
paste input "Leased/Rented Equipment"
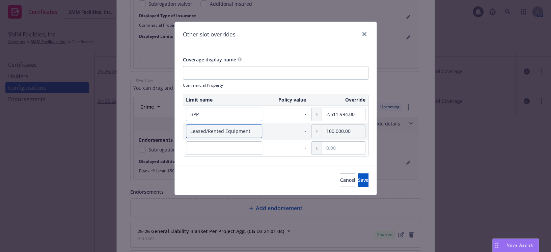
type input "Leased/Rented Equipment"
click at [206, 146] on input "text" at bounding box center [224, 147] width 76 height 13
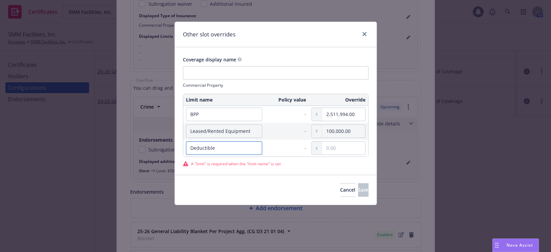
type input "Deductible"
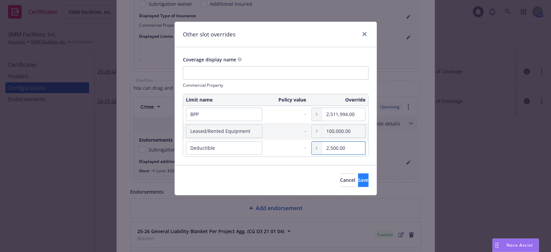
type input "2,500.00"
click at [358, 181] on button "Save" at bounding box center [363, 179] width 10 height 13
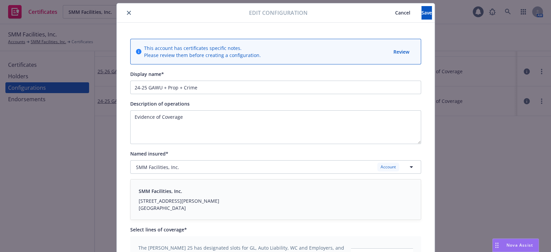
scroll to position [0, 0]
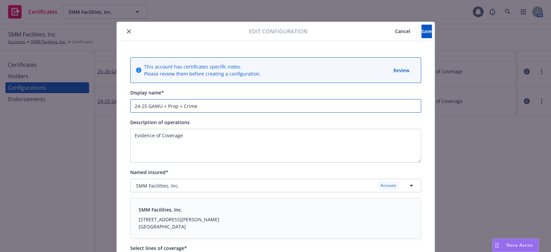
drag, startPoint x: 143, startPoint y: 107, endPoint x: 116, endPoint y: 101, distance: 27.3
drag, startPoint x: 141, startPoint y: 107, endPoint x: 105, endPoint y: 92, distance: 39.3
type input "25-26 GAWU + Prop + Crime"
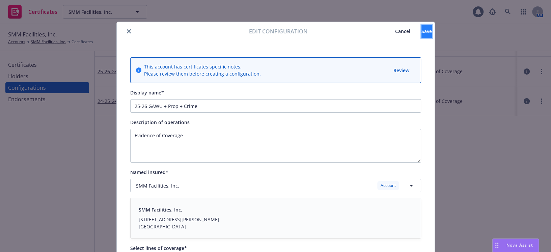
click at [421, 34] on button "Save" at bounding box center [426, 31] width 10 height 13
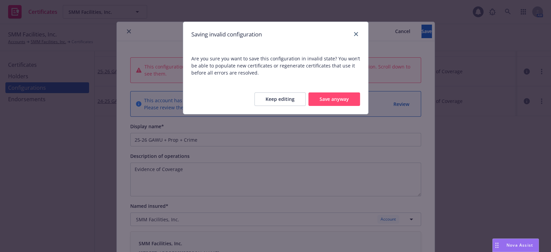
click at [289, 103] on button "Keep editing" at bounding box center [279, 98] width 51 height 13
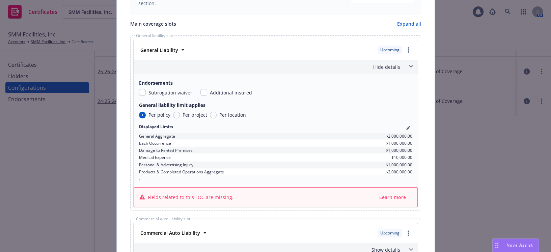
scroll to position [368, 0]
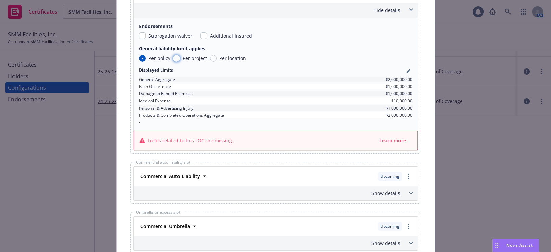
click at [173, 57] on input "Per project" at bounding box center [176, 58] width 7 height 7
radio input "true"
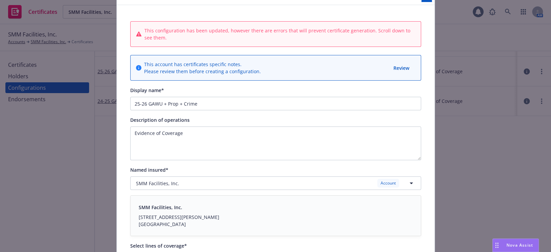
scroll to position [0, 0]
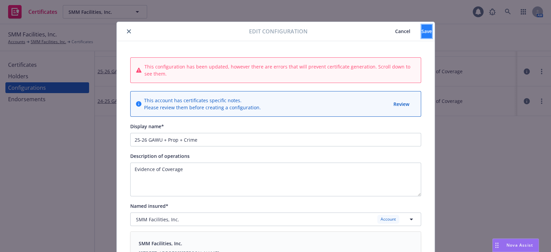
click at [421, 33] on span "Save" at bounding box center [426, 31] width 10 height 6
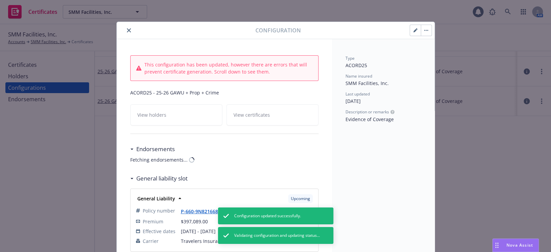
click at [125, 30] on button "close" at bounding box center [129, 30] width 8 height 8
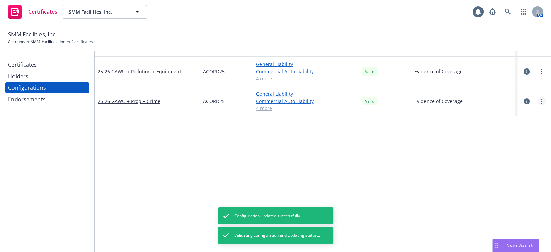
click at [541, 100] on icon "more" at bounding box center [541, 100] width 1 height 5
click at [489, 180] on link "Preview an ACORD" at bounding box center [503, 181] width 74 height 13
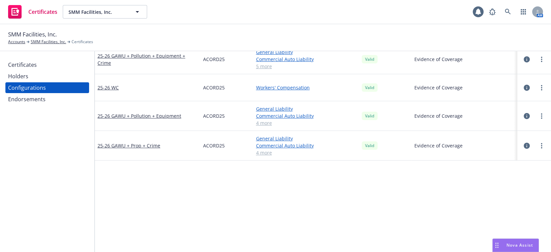
scroll to position [92, 0]
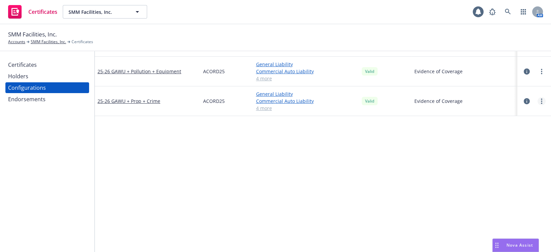
click at [541, 99] on icon "more" at bounding box center [541, 100] width 1 height 5
click at [491, 166] on link "Regenerate all certificates" at bounding box center [503, 168] width 74 height 13
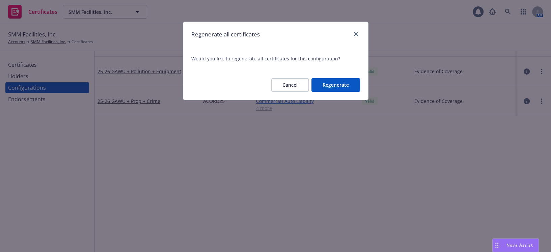
click at [341, 80] on button "Regenerate" at bounding box center [335, 84] width 49 height 13
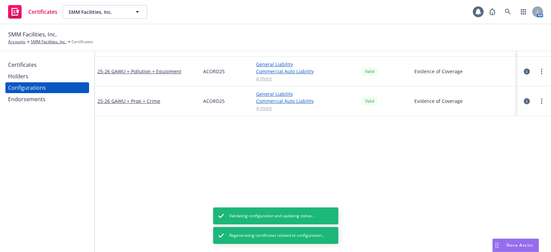
click at [46, 63] on div "Certificates" at bounding box center [47, 64] width 78 height 11
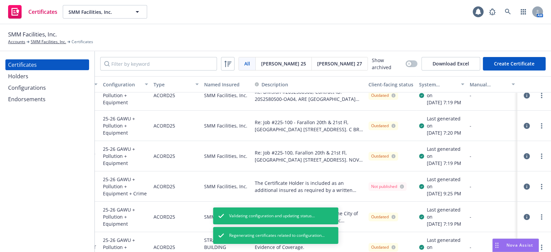
drag, startPoint x: 461, startPoint y: 141, endPoint x: 495, endPoint y: 124, distance: 37.3
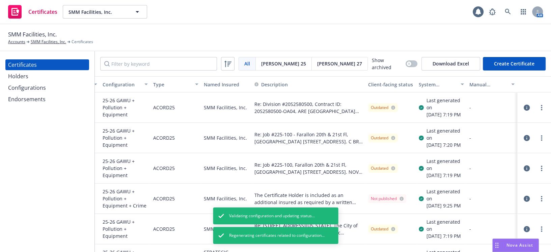
click at [436, 81] on div "System certificate last generated" at bounding box center [438, 84] width 38 height 7
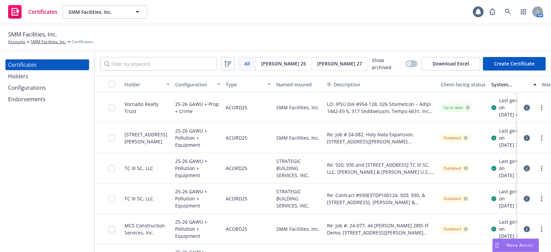
drag, startPoint x: 425, startPoint y: 124, endPoint x: 395, endPoint y: 122, distance: 29.8
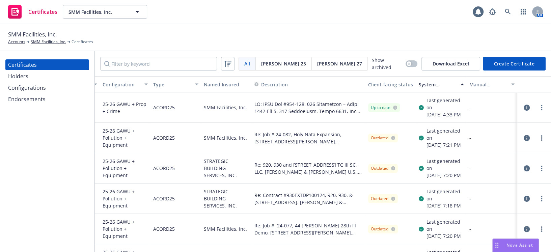
drag, startPoint x: 397, startPoint y: 127, endPoint x: 480, endPoint y: 112, distance: 84.0
click at [541, 106] on circle "more" at bounding box center [541, 105] width 1 height 1
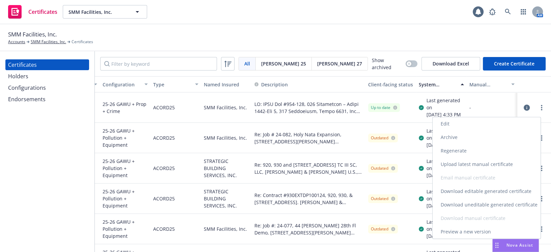
click at [472, 148] on link "Regenerate" at bounding box center [486, 150] width 108 height 13
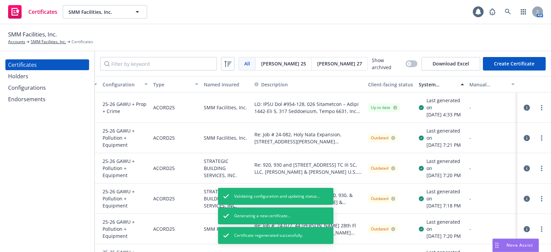
click at [441, 82] on div "System certificate last generated" at bounding box center [438, 84] width 38 height 7
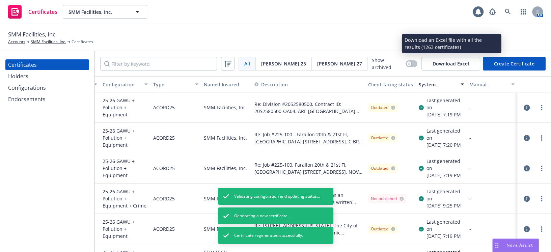
click at [438, 66] on button "Download Excel" at bounding box center [450, 63] width 59 height 13
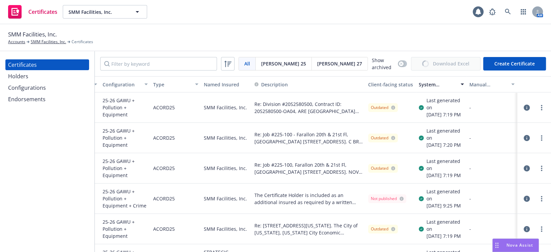
click at [431, 85] on div "System certificate last generated" at bounding box center [438, 84] width 38 height 7
click at [442, 84] on div "System certificate last generated" at bounding box center [438, 84] width 38 height 7
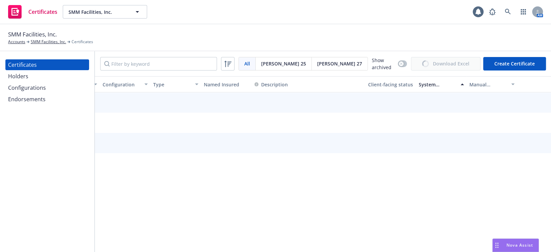
drag, startPoint x: 394, startPoint y: 131, endPoint x: 228, endPoint y: 126, distance: 165.4
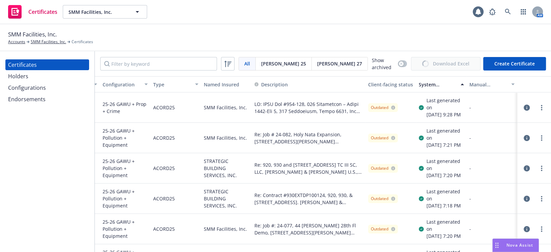
scroll to position [0, 0]
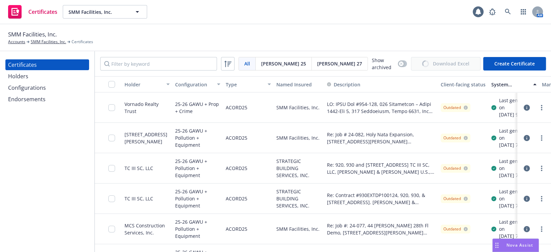
drag, startPoint x: 374, startPoint y: 131, endPoint x: 115, endPoint y: 109, distance: 259.6
click at [116, 82] on div "button" at bounding box center [113, 84] width 11 height 7
click at [106, 84] on div "button" at bounding box center [108, 84] width 22 height 7
click at [107, 84] on div "button" at bounding box center [108, 84] width 22 height 7
click at [109, 83] on input "checkbox" at bounding box center [111, 84] width 7 height 7
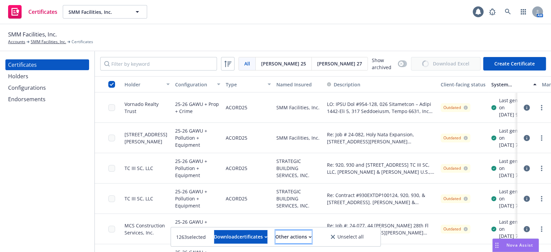
click at [295, 240] on div "Other actions" at bounding box center [293, 236] width 36 height 13
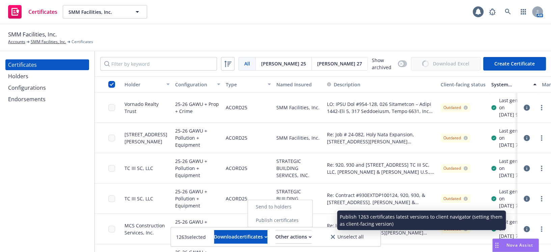
click at [296, 215] on link "Publish certificates" at bounding box center [280, 220] width 64 height 13
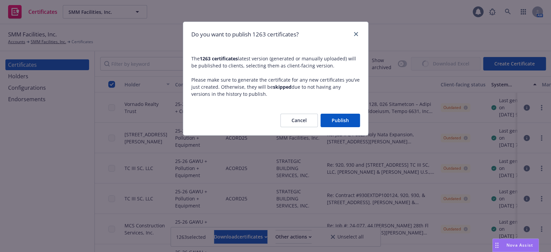
click at [333, 118] on button "Publish" at bounding box center [339, 120] width 39 height 13
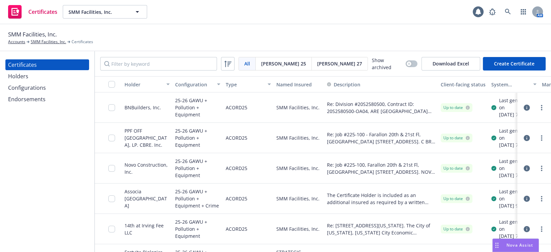
drag, startPoint x: 115, startPoint y: 78, endPoint x: 109, endPoint y: 86, distance: 10.3
click at [115, 80] on button "button" at bounding box center [108, 84] width 27 height 16
click at [108, 86] on div "button" at bounding box center [113, 84] width 11 height 7
click at [109, 86] on input "checkbox" at bounding box center [111, 84] width 7 height 7
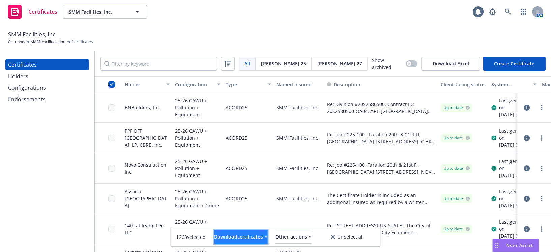
click at [214, 240] on div "Download certificates" at bounding box center [240, 236] width 53 height 13
click at [213, 222] on link "Download uneditable files" at bounding box center [206, 220] width 81 height 13
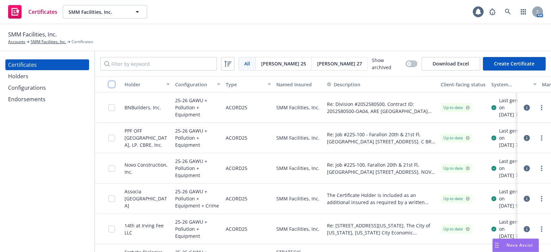
click at [108, 84] on input "checkbox" at bounding box center [111, 84] width 7 height 7
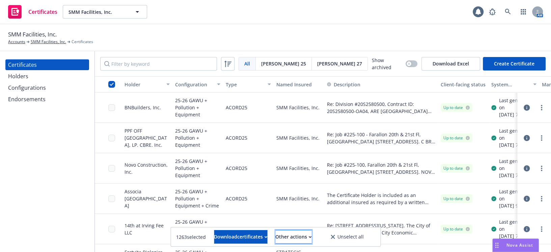
click at [311, 237] on div "Other actions" at bounding box center [293, 236] width 36 height 13
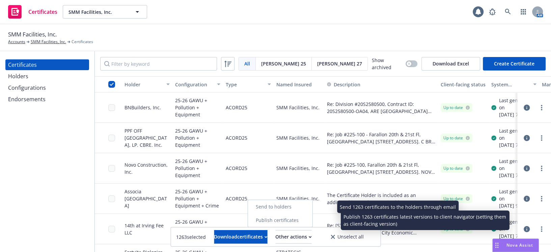
click at [306, 204] on link "Send to holders" at bounding box center [280, 206] width 64 height 13
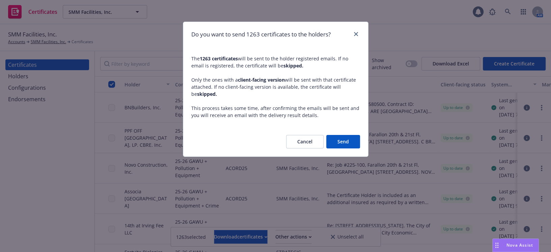
click at [344, 145] on button "Send" at bounding box center [343, 141] width 34 height 13
